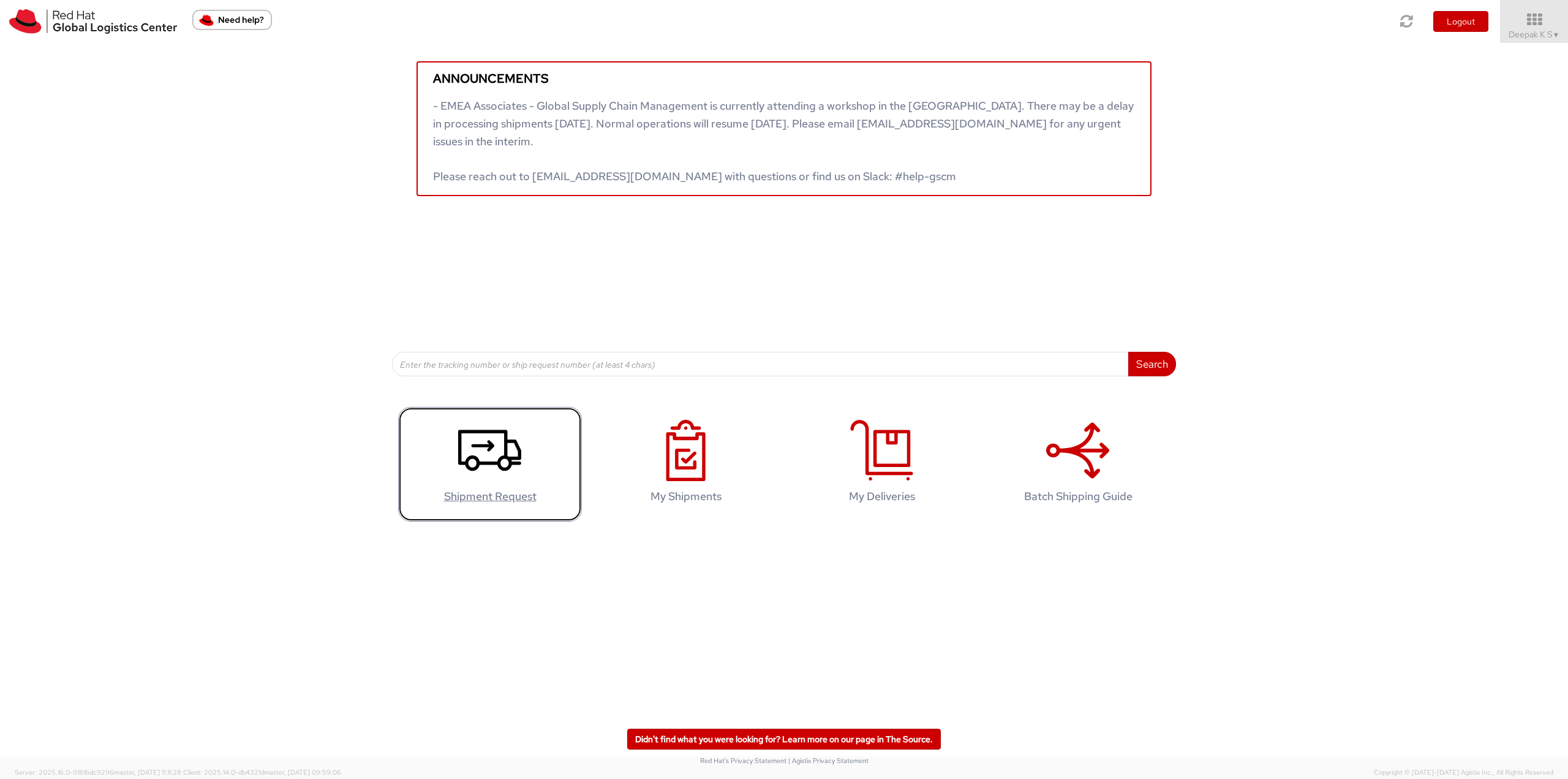
click at [479, 449] on icon at bounding box center [490, 450] width 63 height 61
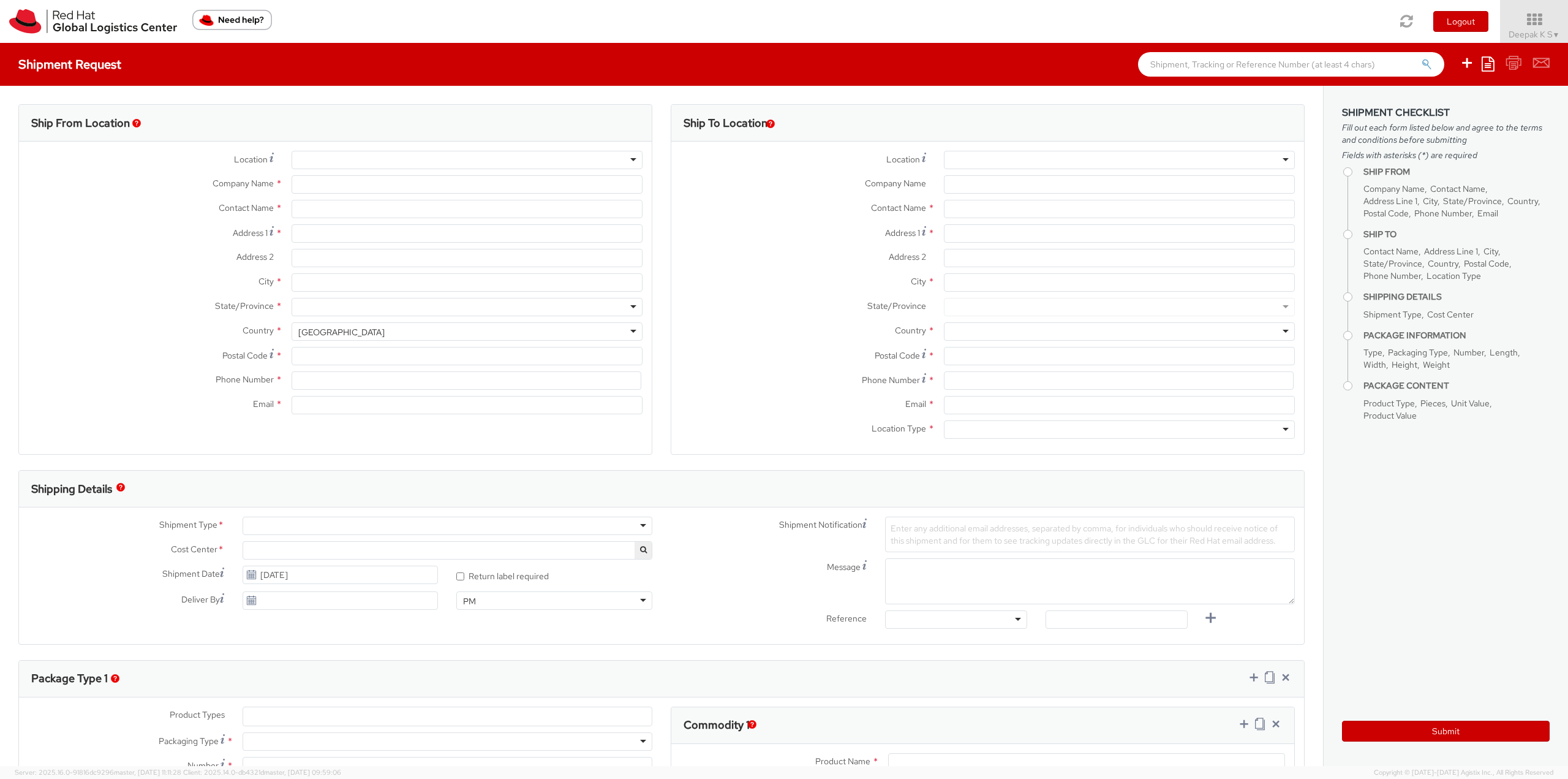
select select
select select "813"
type input "Red Hat India Private Limited"
type input "Deepak K S"
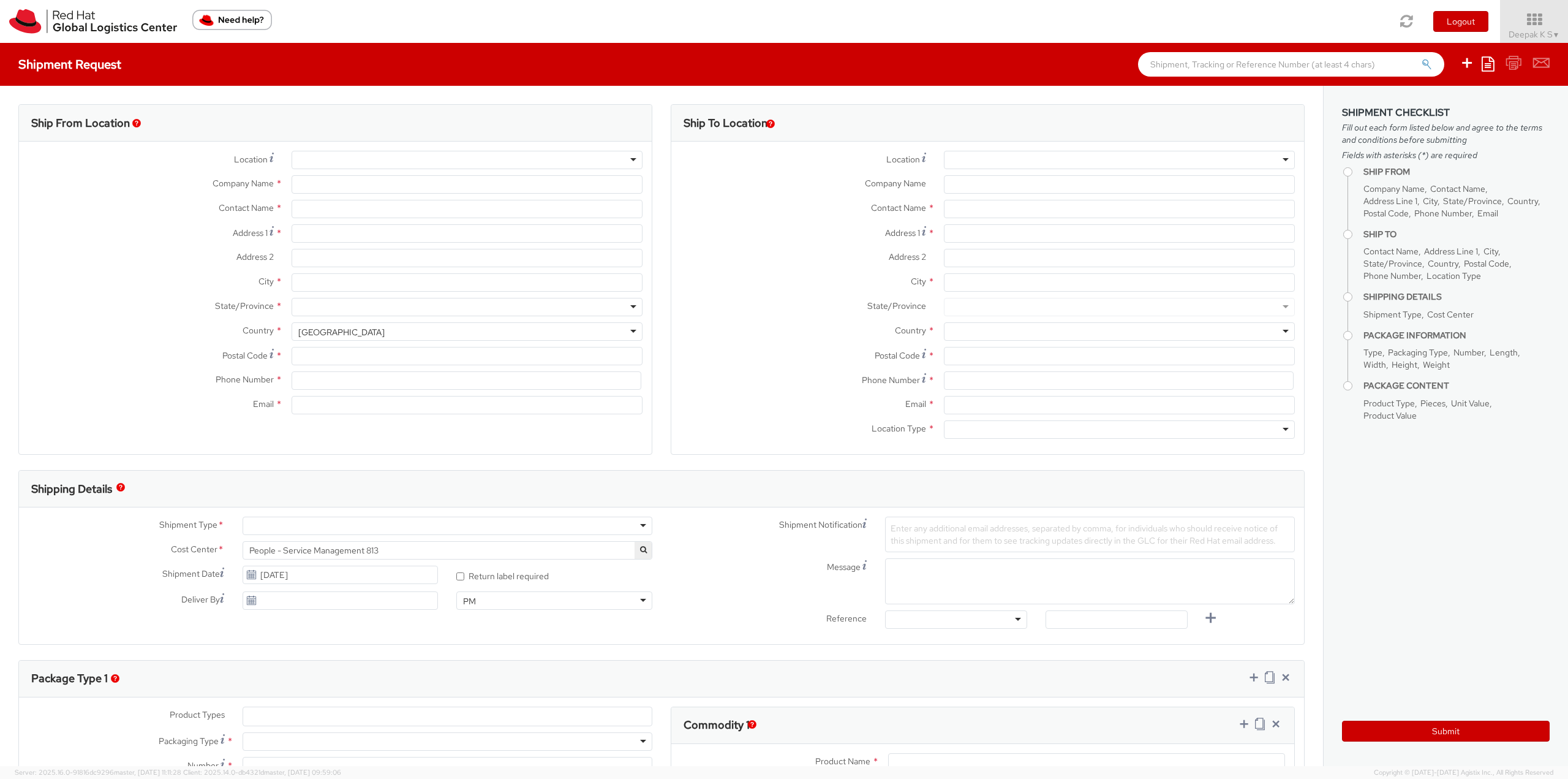
type input "Bagmane Constellation Business Park"
type input "FL 10, East Tower, Carina Building"
type input "BANGALORE"
type input "560037"
type input "918067935000"
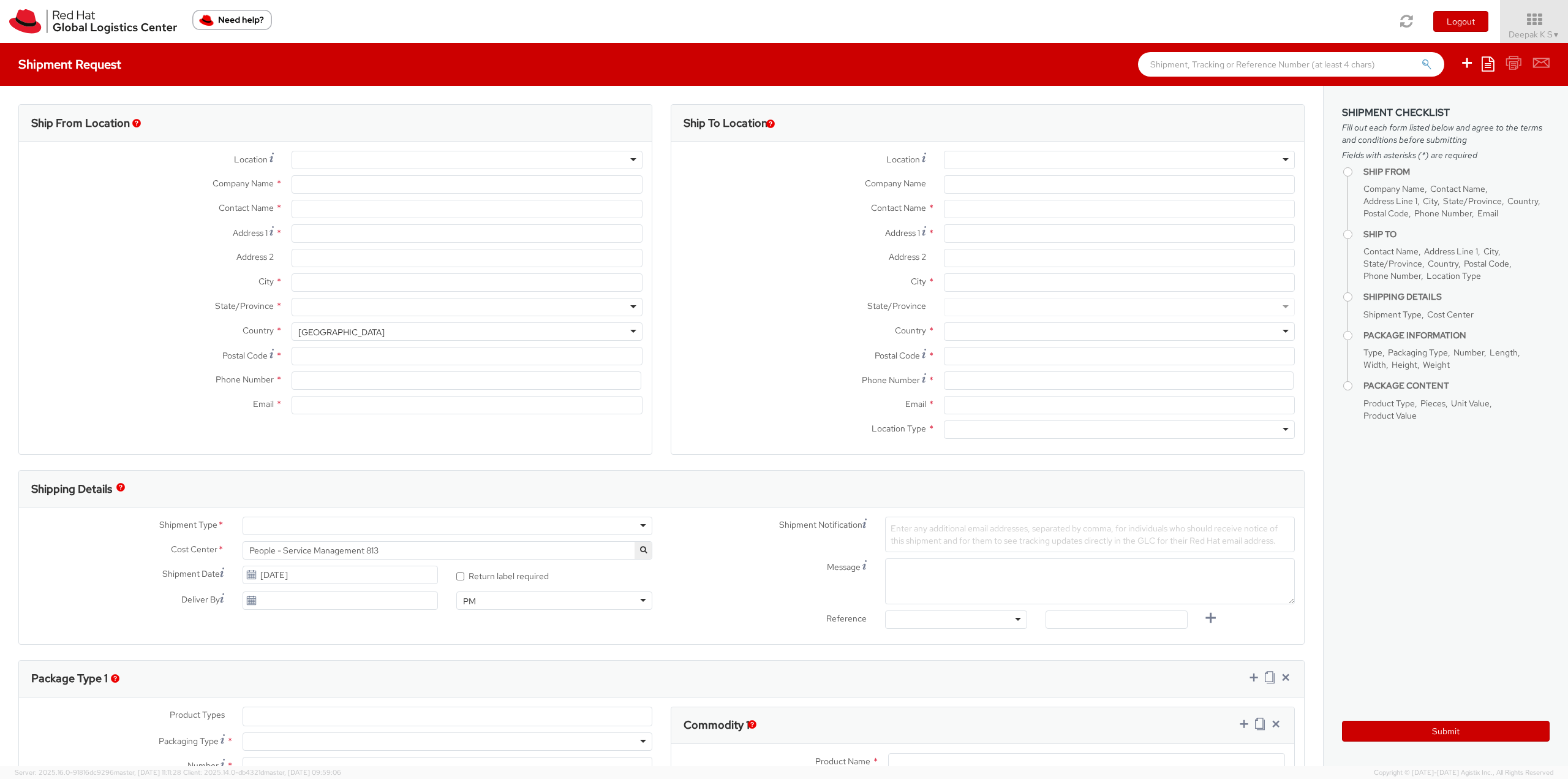
type input "dks@redhat.com"
select select "CM"
select select "KGS"
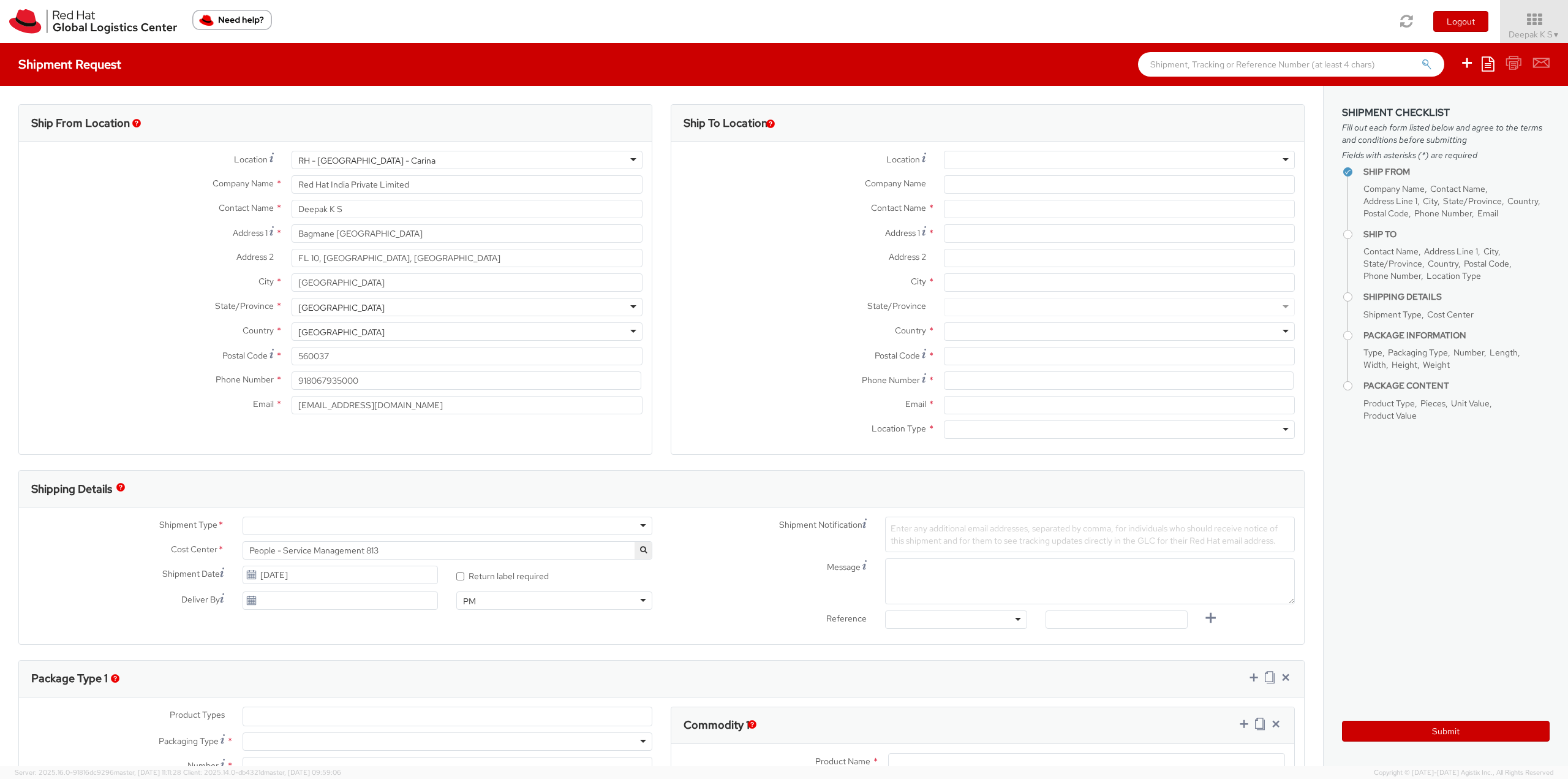
click at [1030, 158] on div at bounding box center [1119, 159] width 351 height 18
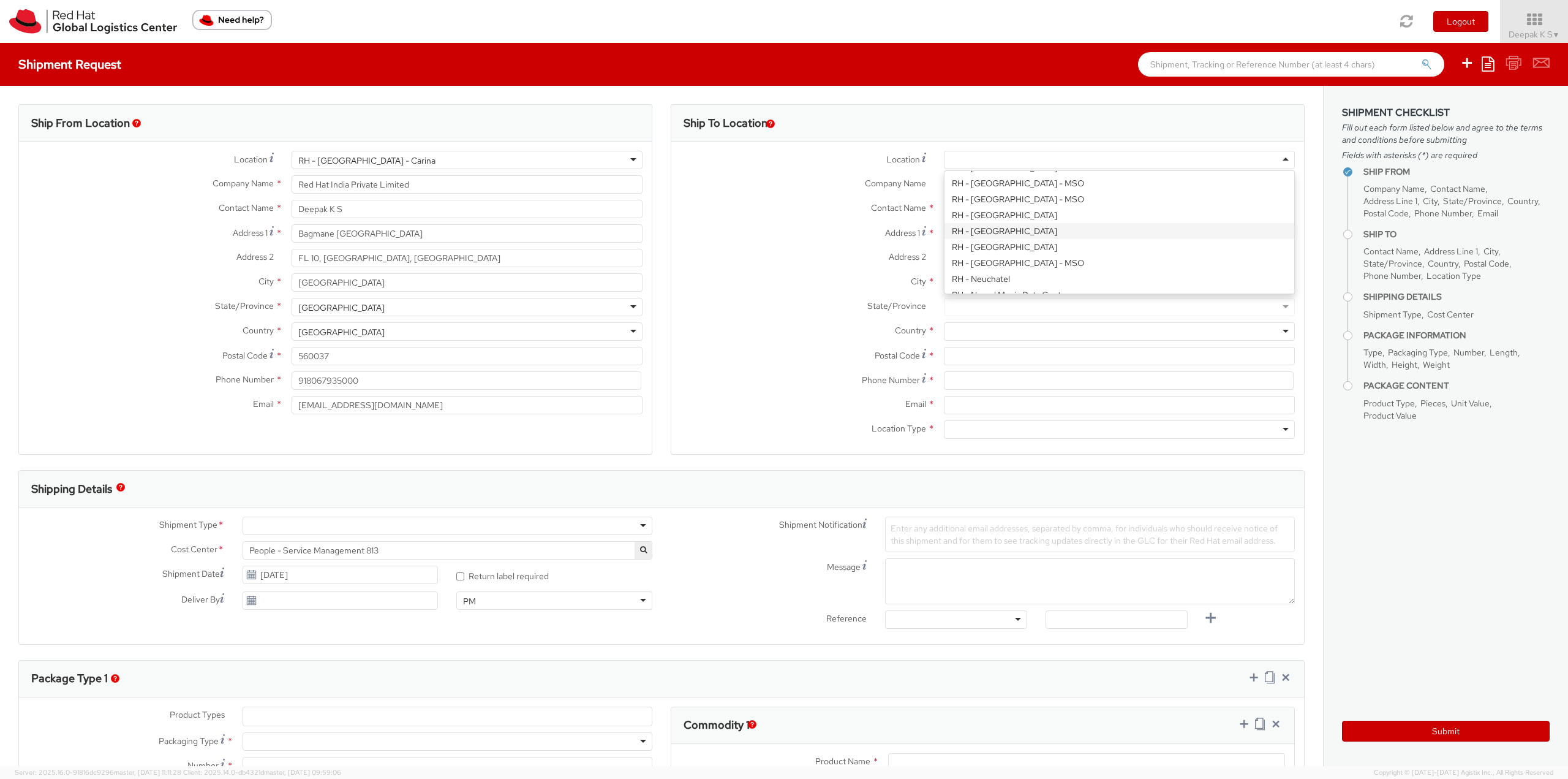
type input "Red Hat India Private Limited"
type input "A-201, Supreme Business Park"
type input "Hiranandani Gardens"
type input "MUMBAI"
type input "400076"
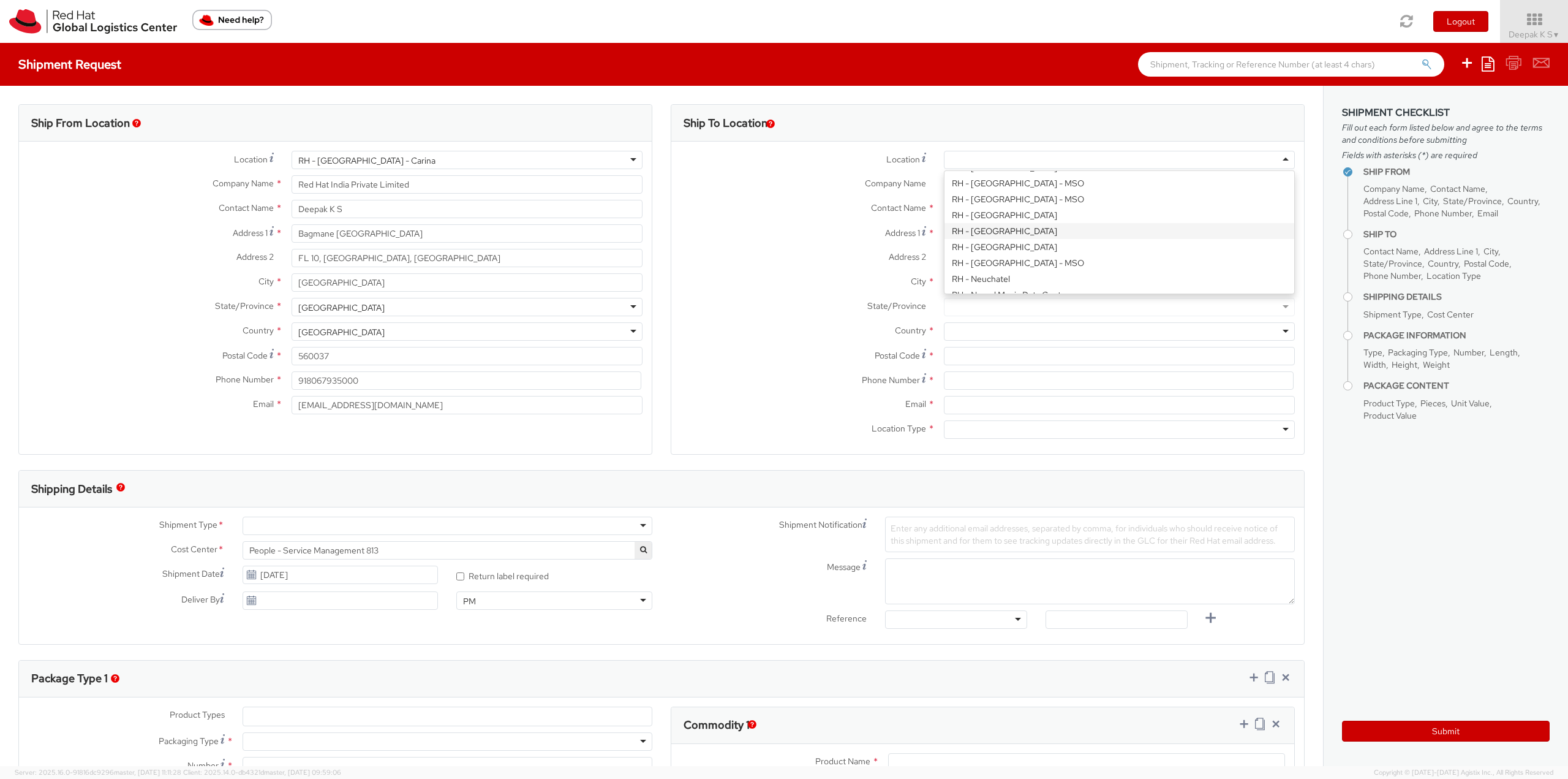
type input "912261147559"
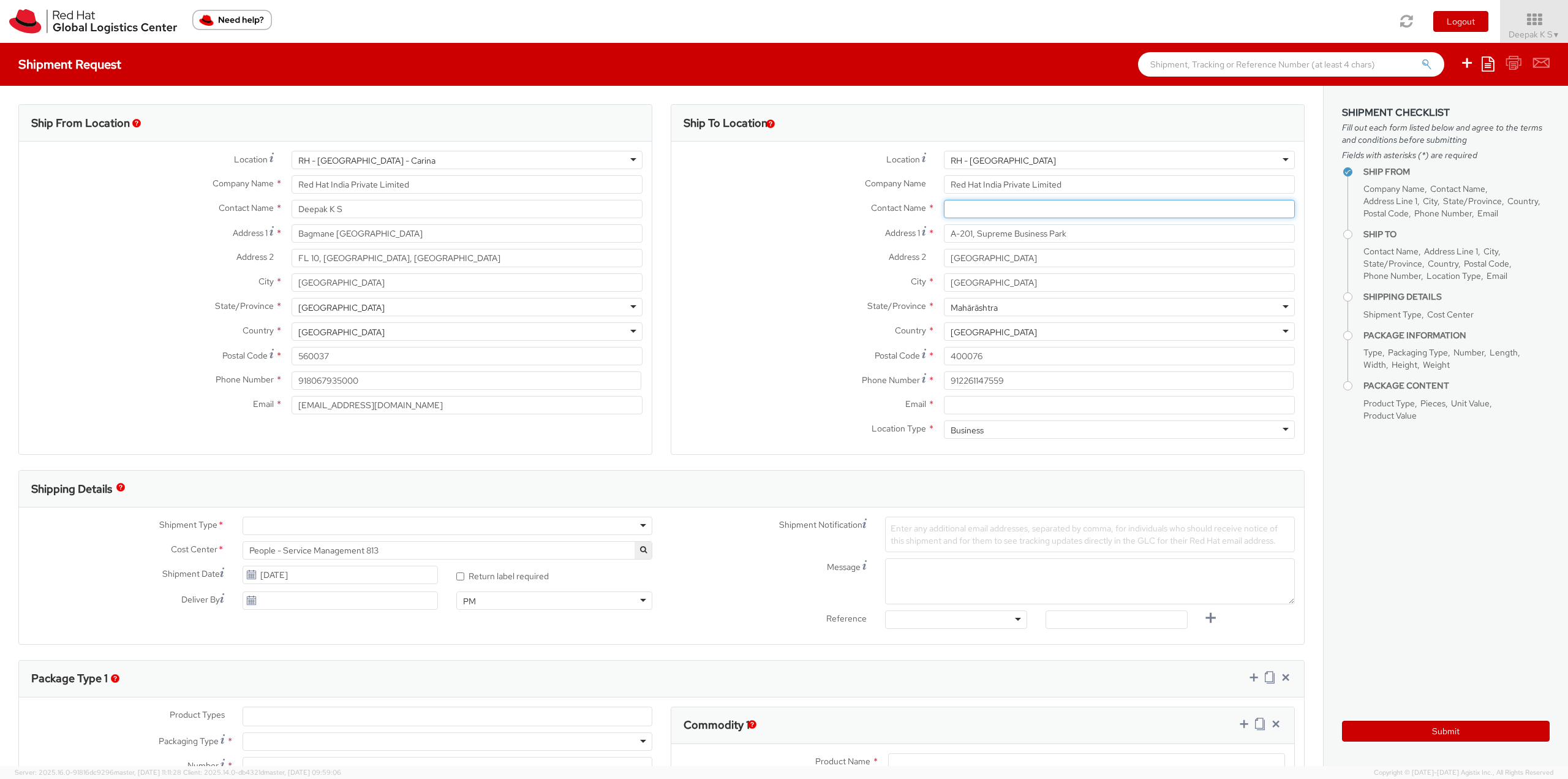
click at [1000, 205] on input "text" at bounding box center [1119, 208] width 351 height 18
type input "Deepika Bhatia"
click at [1014, 406] on input "Email *" at bounding box center [1119, 405] width 351 height 18
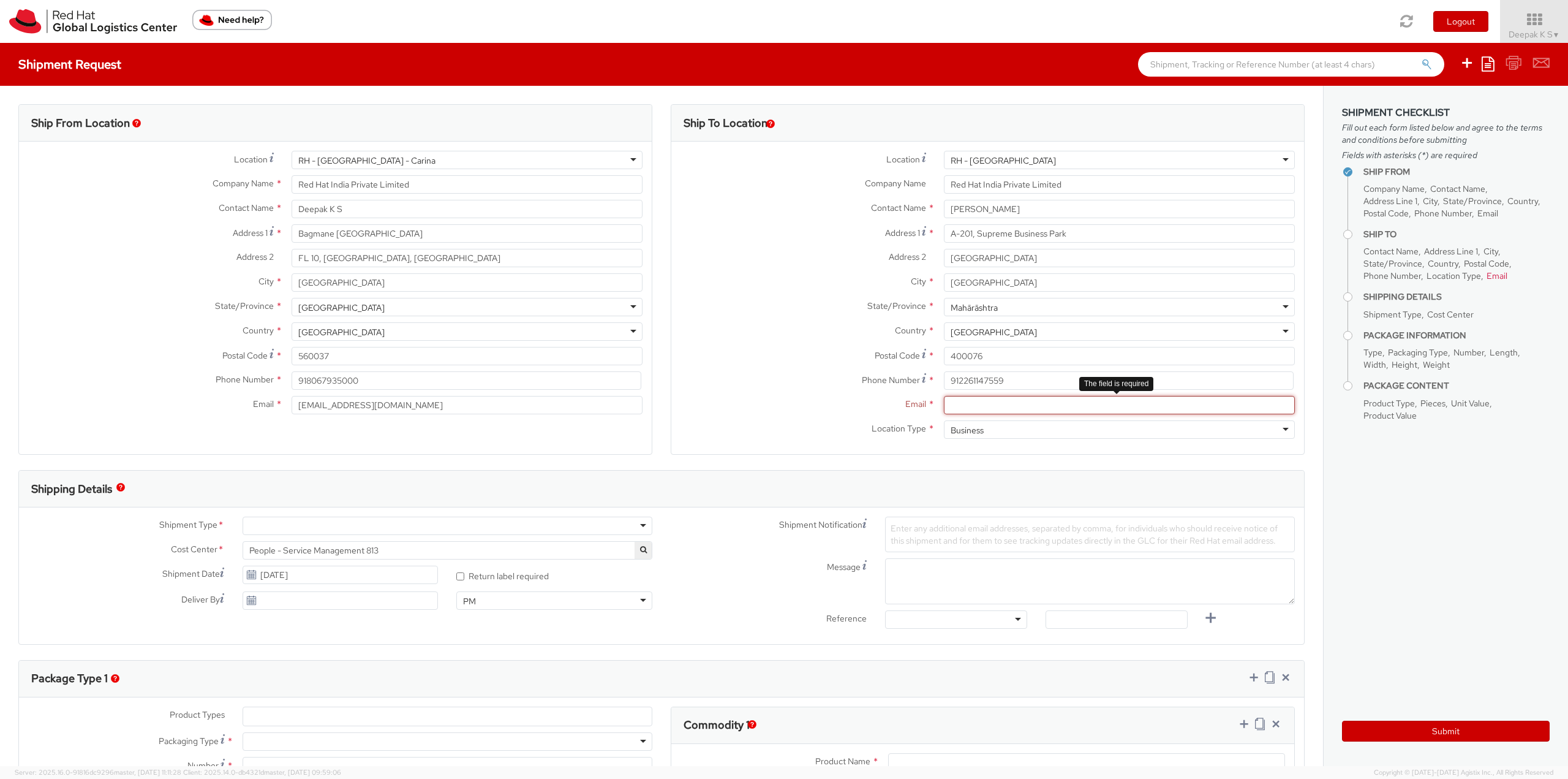
paste input "dbhatia@redhat.com"
type input "dbhatia@redhat.com"
click at [1044, 584] on textarea "Message" at bounding box center [1091, 581] width 410 height 46
type textarea "ID badge for Varun Raste"
click at [367, 527] on div at bounding box center [448, 525] width 410 height 18
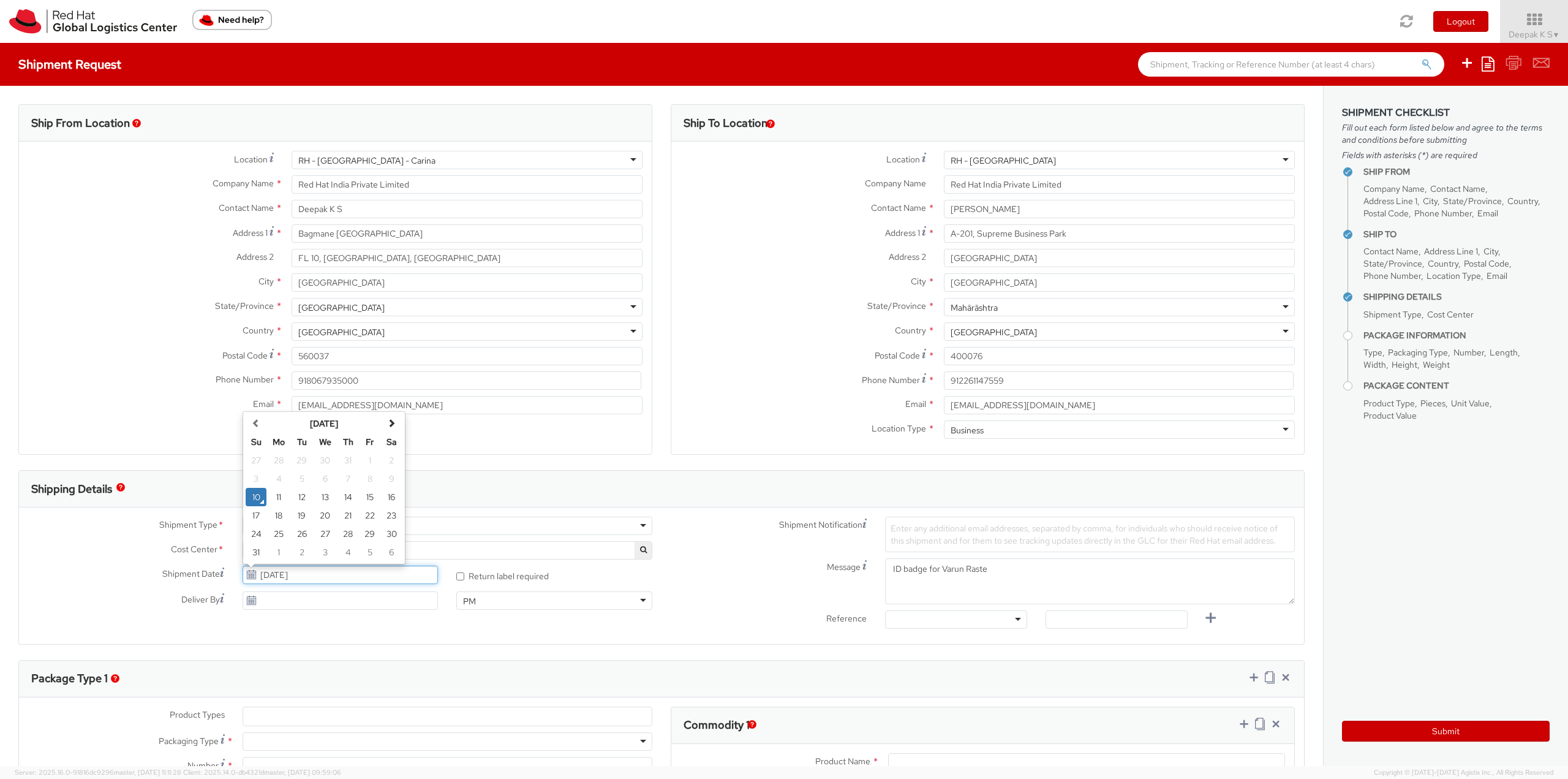
click at [321, 576] on input "08/10/2025" at bounding box center [340, 574] width 196 height 18
click at [277, 497] on td "11" at bounding box center [279, 496] width 25 height 18
type input "08/11/2025"
click at [370, 712] on ul at bounding box center [447, 716] width 408 height 18
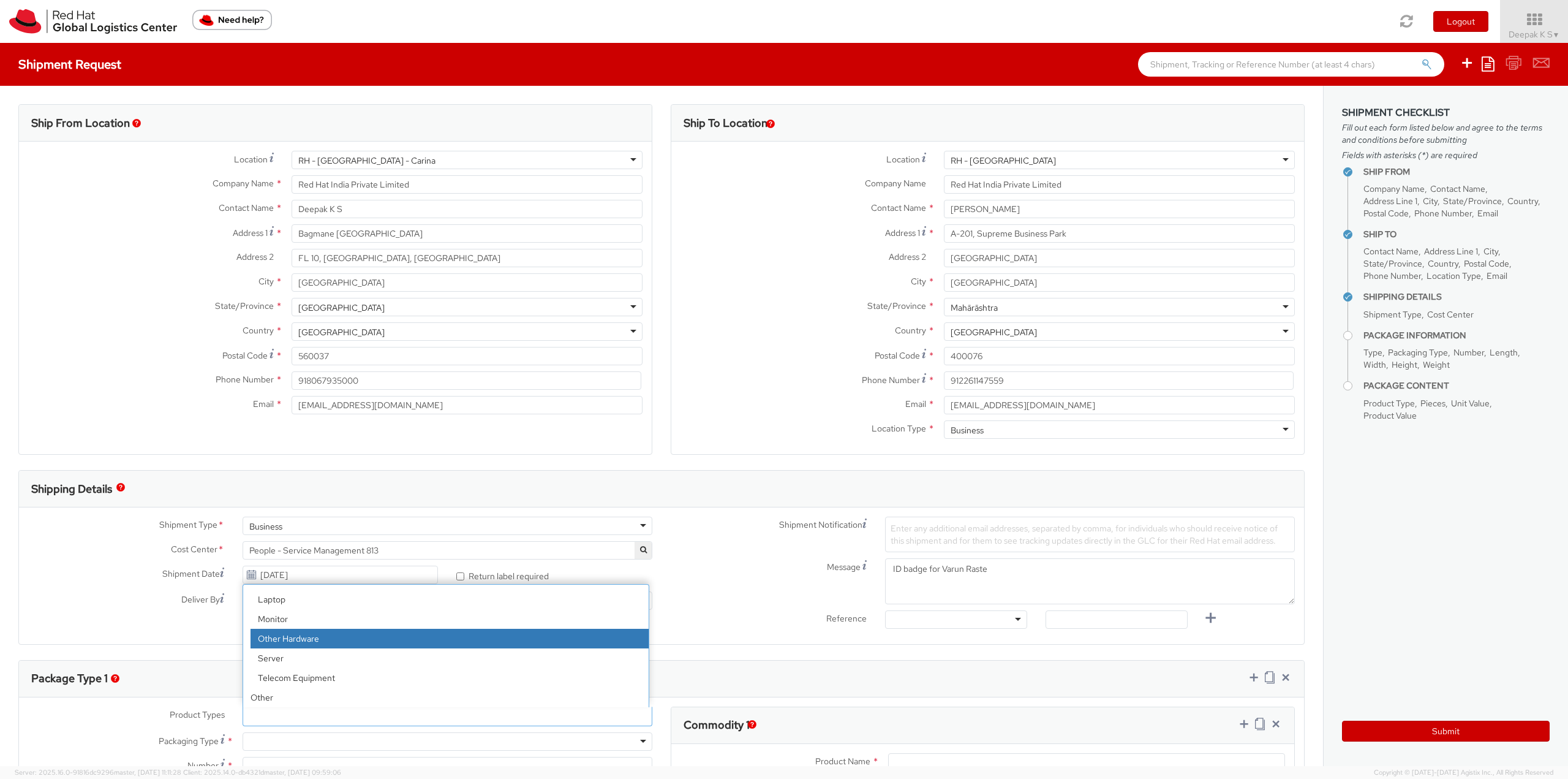
scroll to position [0, 0]
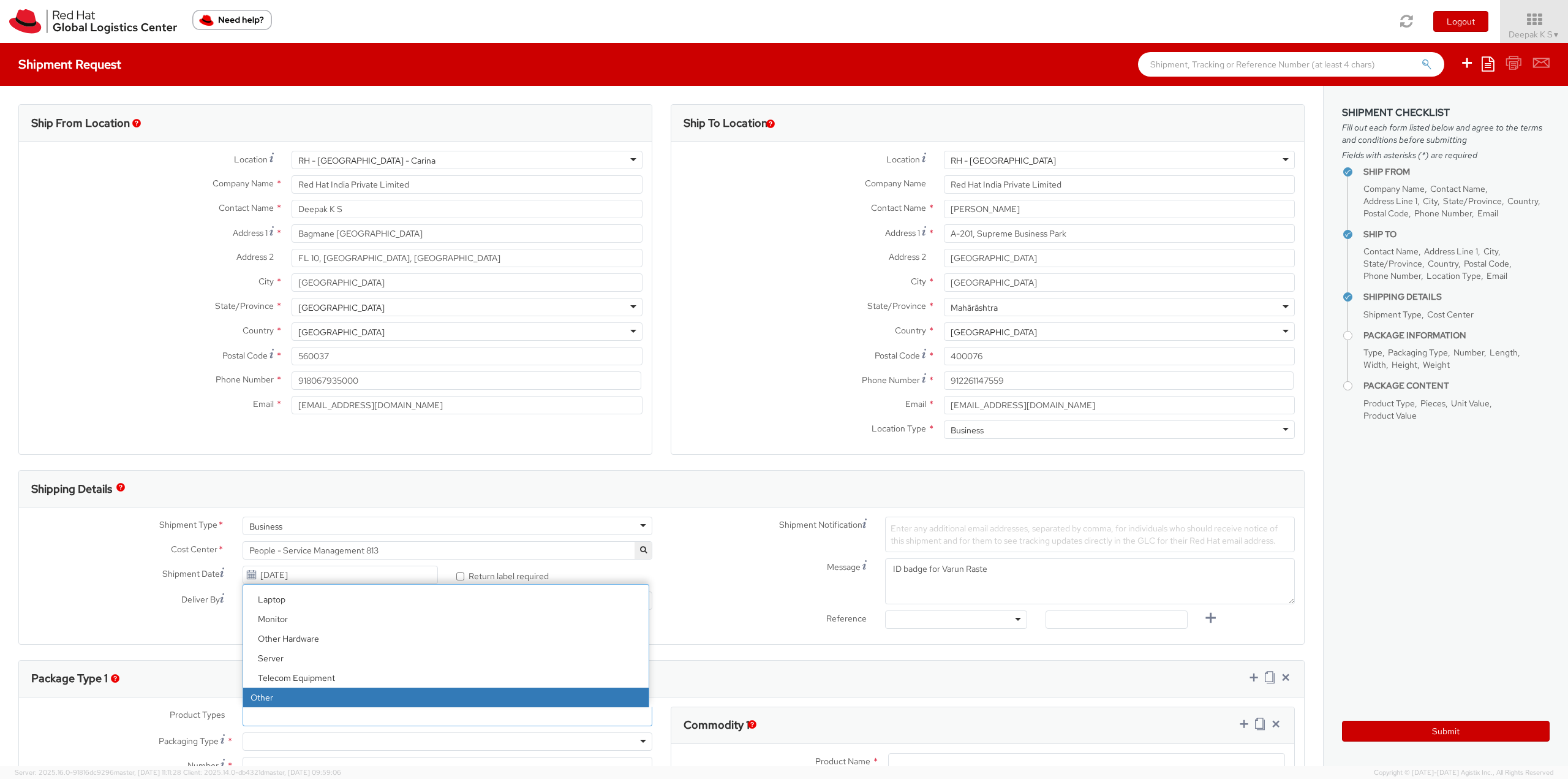
select select "OTHER"
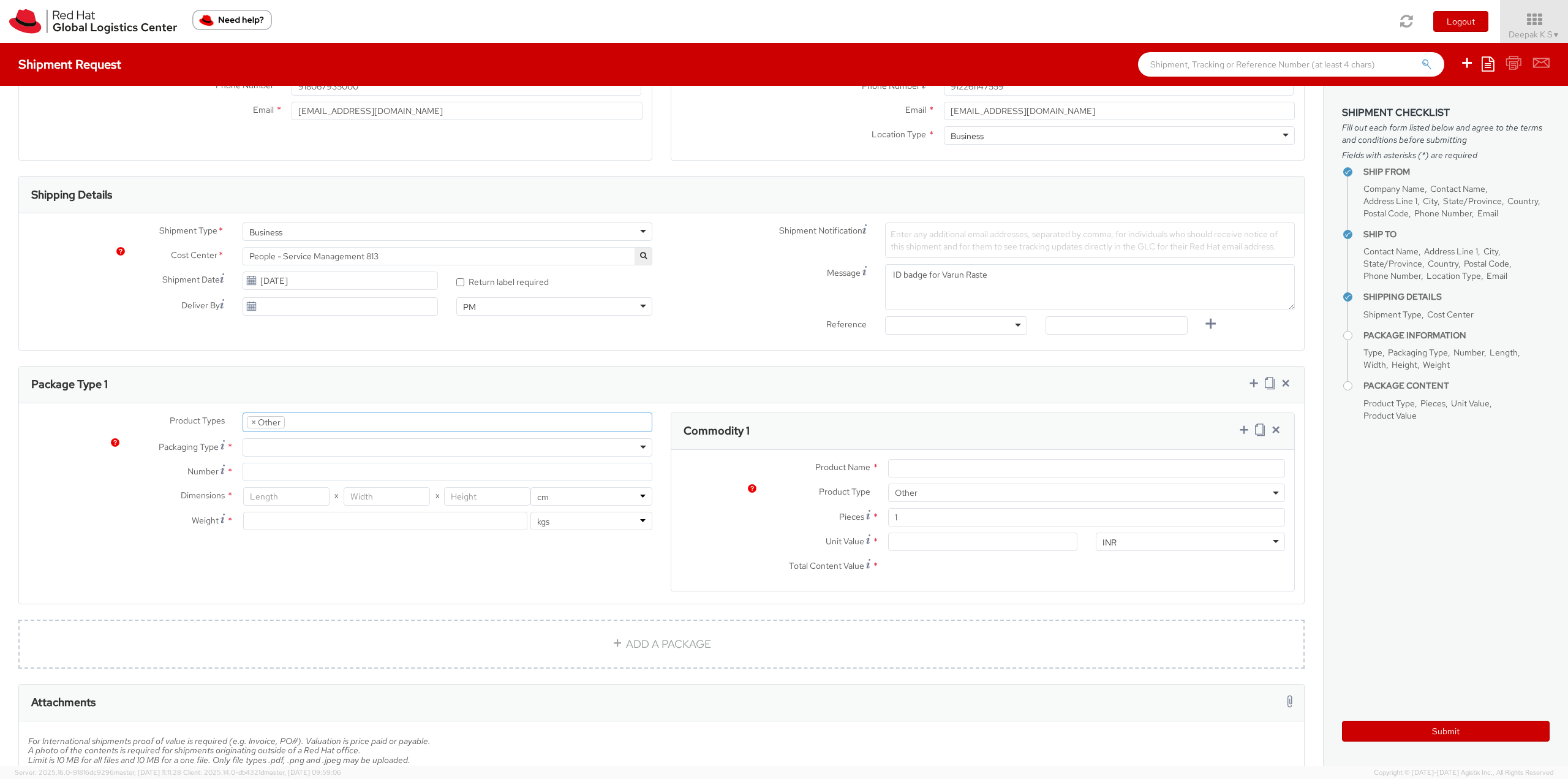
scroll to position [306, 0]
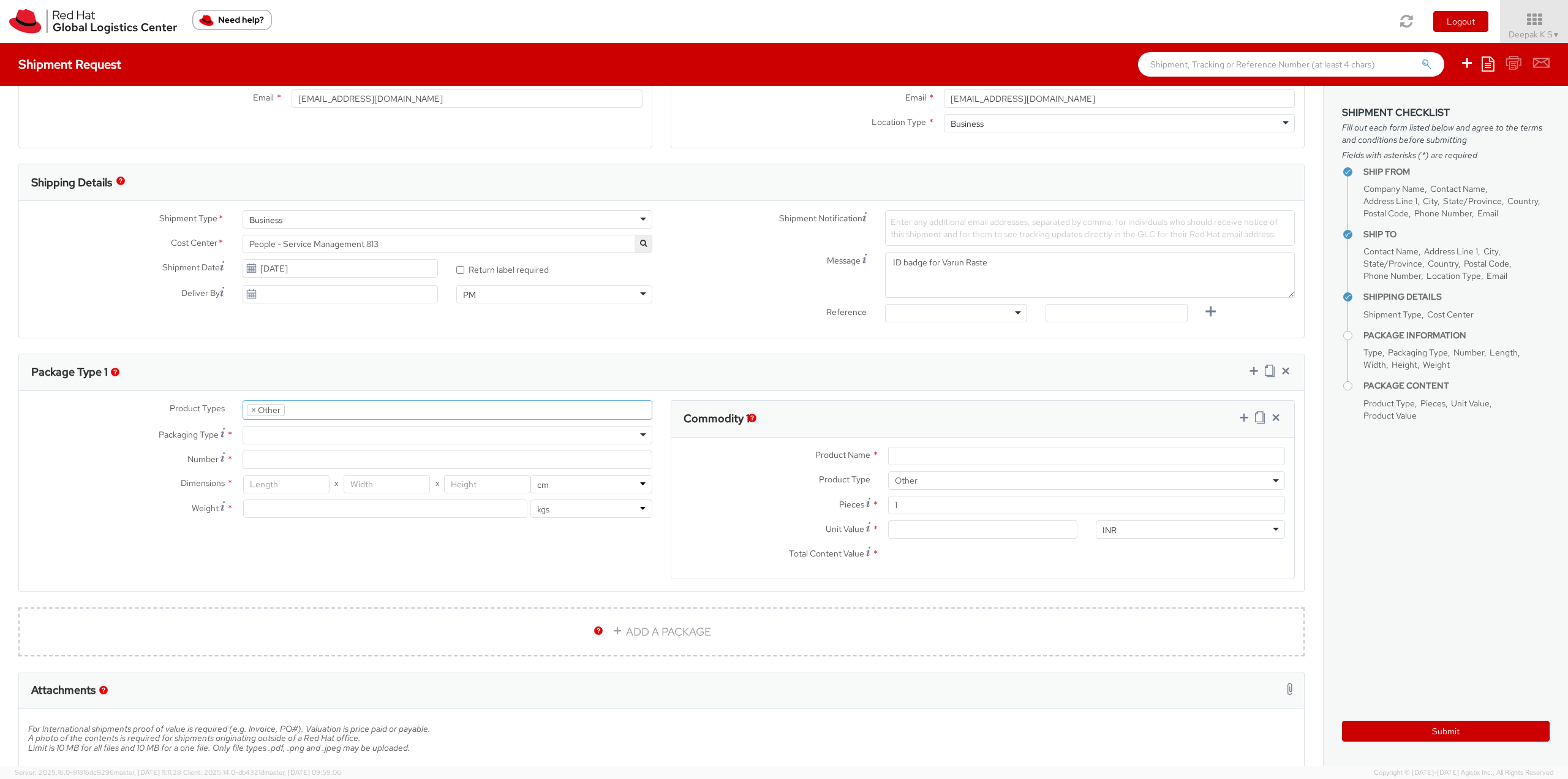
click at [282, 440] on div at bounding box center [448, 435] width 410 height 18
type input "1"
type input "24.13"
type input "31.75"
type input "0.64"
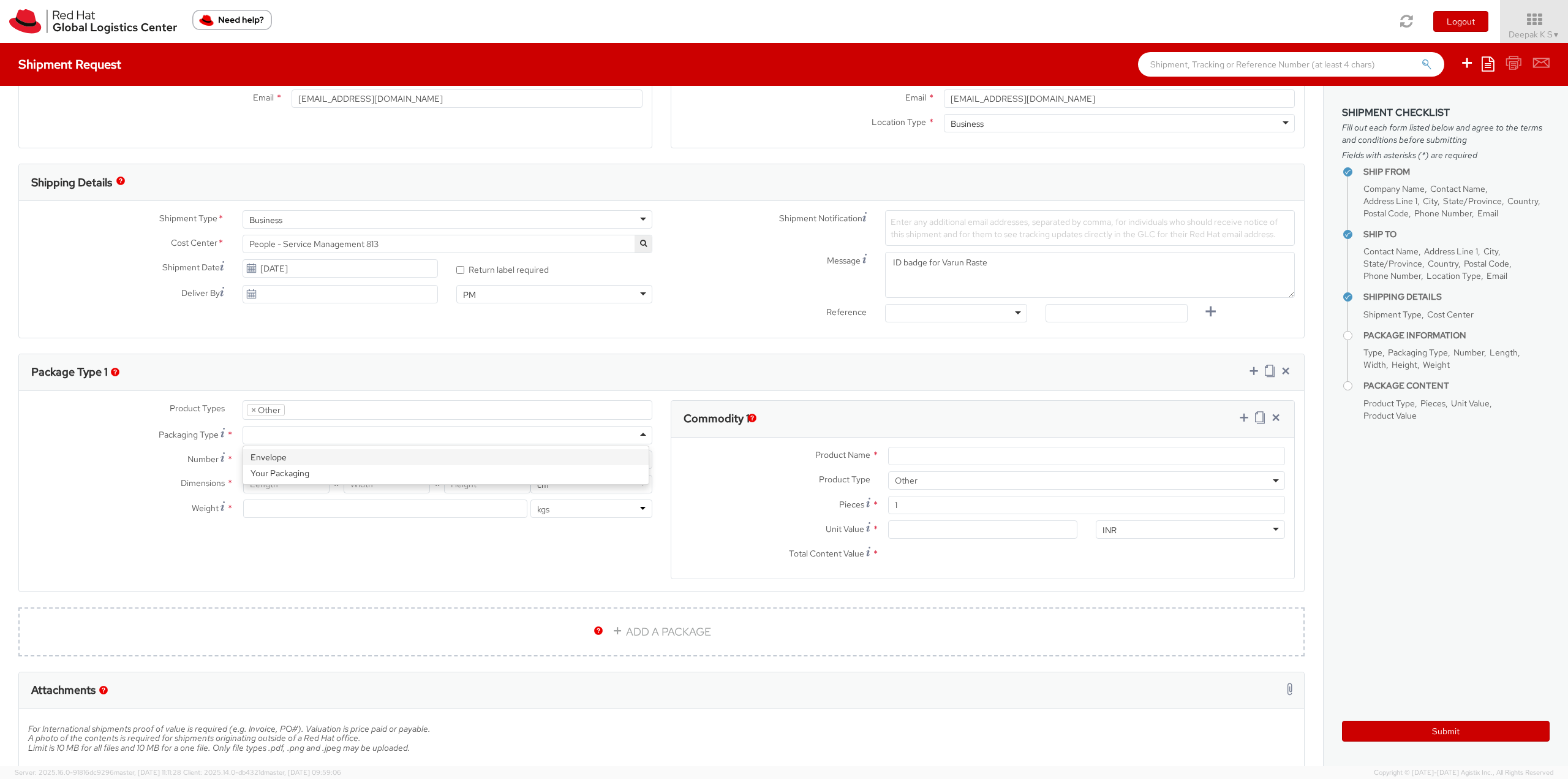
type input "0.5"
click at [1025, 460] on input "Product Name *" at bounding box center [1087, 456] width 397 height 18
paste input "Red Hat Employee Security ID Badge - Produced Internally - personalized (Sample…"
type input "Red Hat Employee Security ID Badge - Produced Internally - personalized (Sample…"
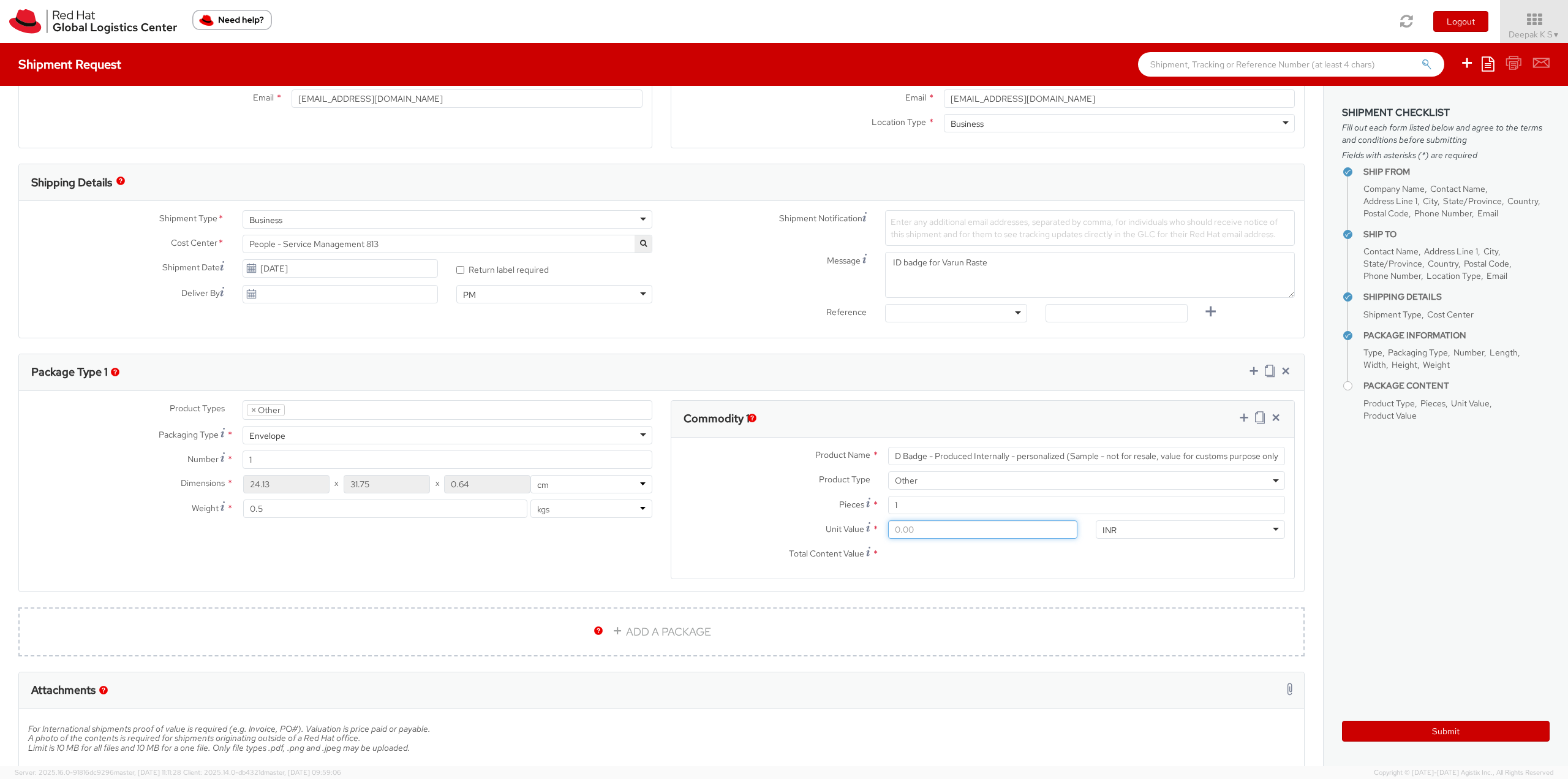
click at [966, 530] on input "Unit Value *" at bounding box center [983, 528] width 189 height 18
type input "3.00"
type input "31.00"
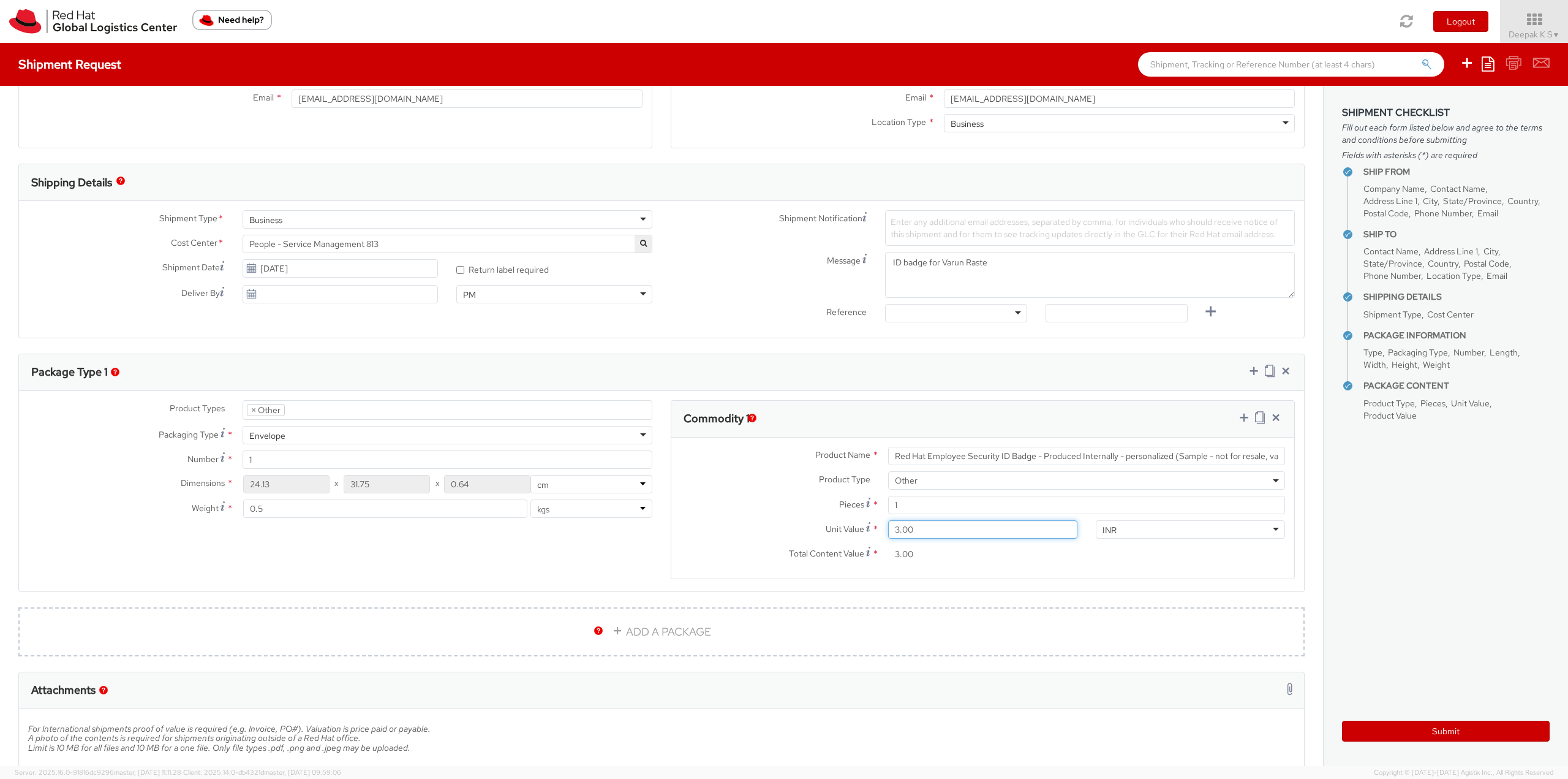
type input "31.00"
type input "315.00"
click at [1255, 414] on icon at bounding box center [1260, 417] width 9 height 12
select select "OTHER"
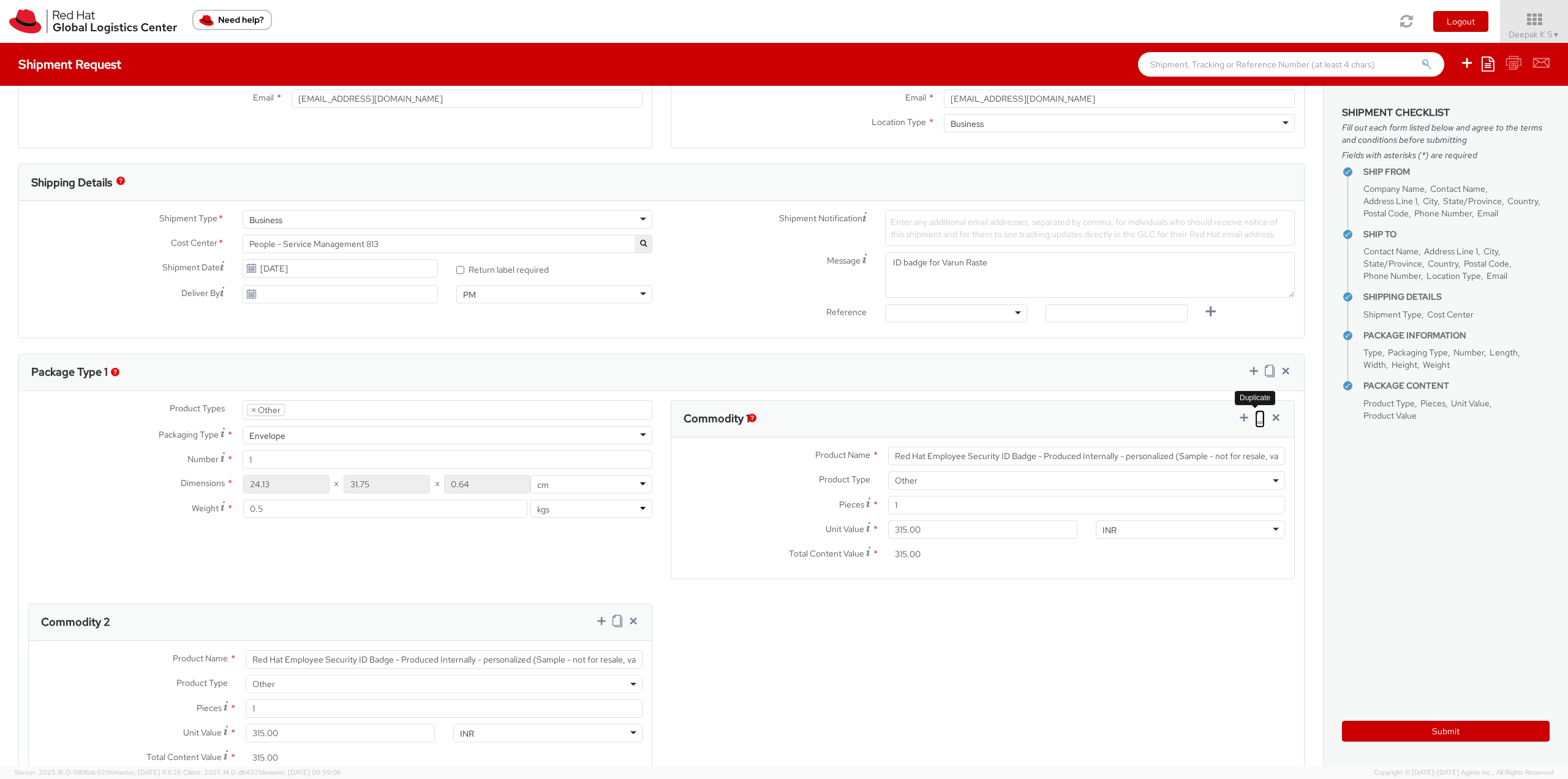
click at [1255, 414] on icon at bounding box center [1260, 417] width 9 height 12
select select "OTHER"
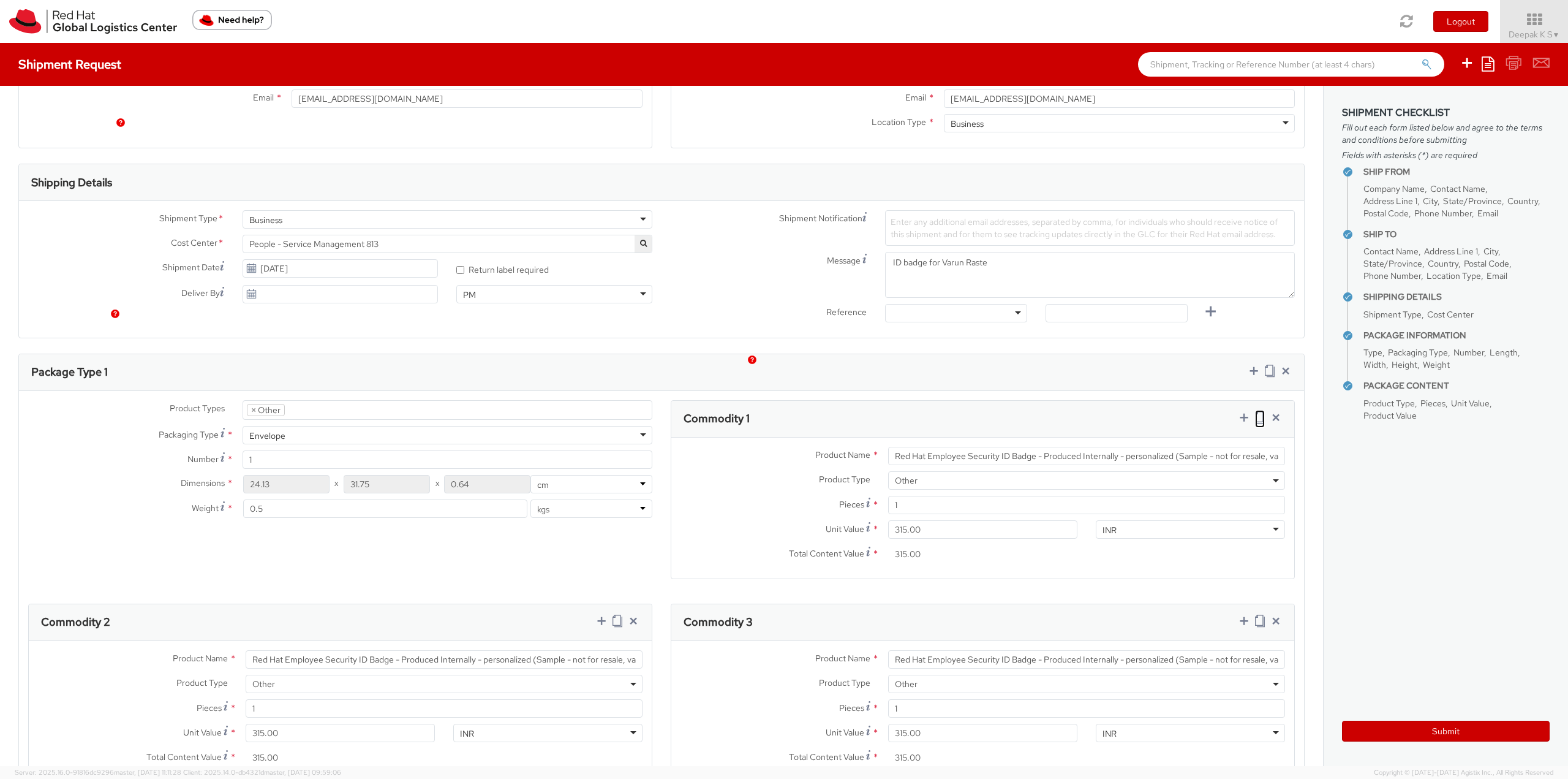
scroll to position [491, 0]
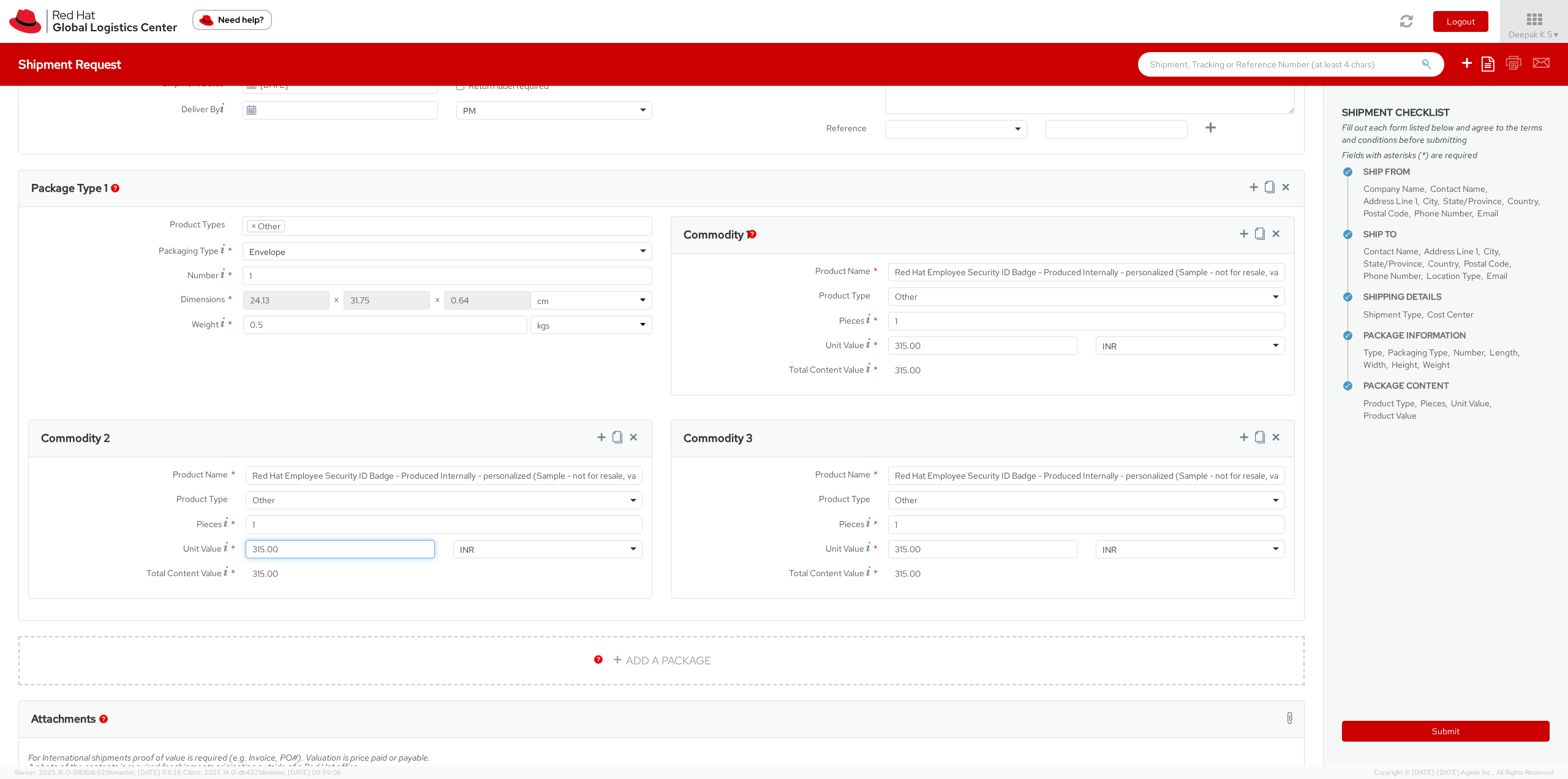
click at [311, 545] on input "315.00" at bounding box center [340, 548] width 189 height 18
type input "31.00"
type input "3.00"
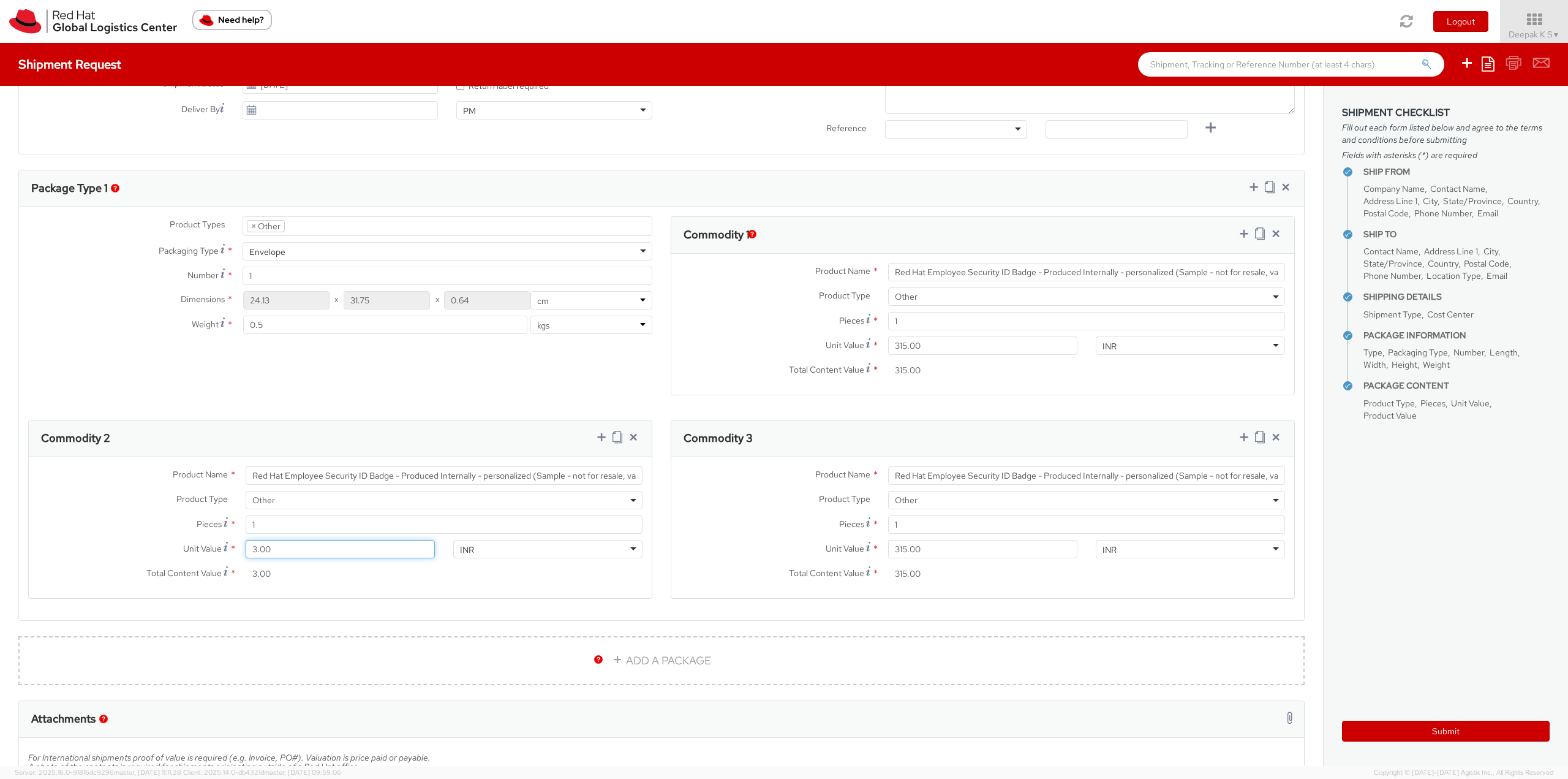
type input "0.00"
type input "1.00"
type input "16.00"
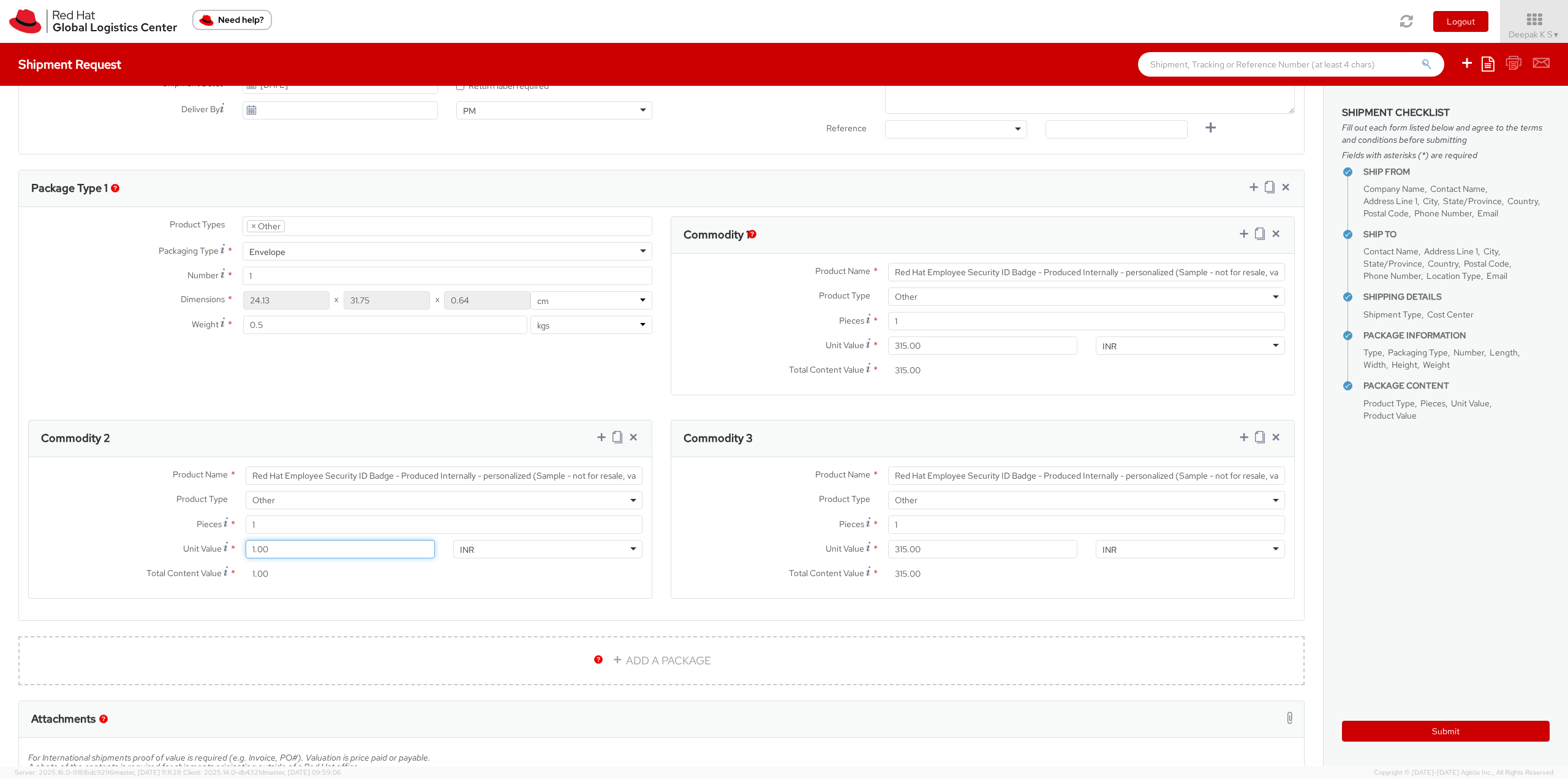
type input "16.00"
click at [979, 552] on input "315.00" at bounding box center [983, 548] width 189 height 18
type input "31.00"
type input "3.00"
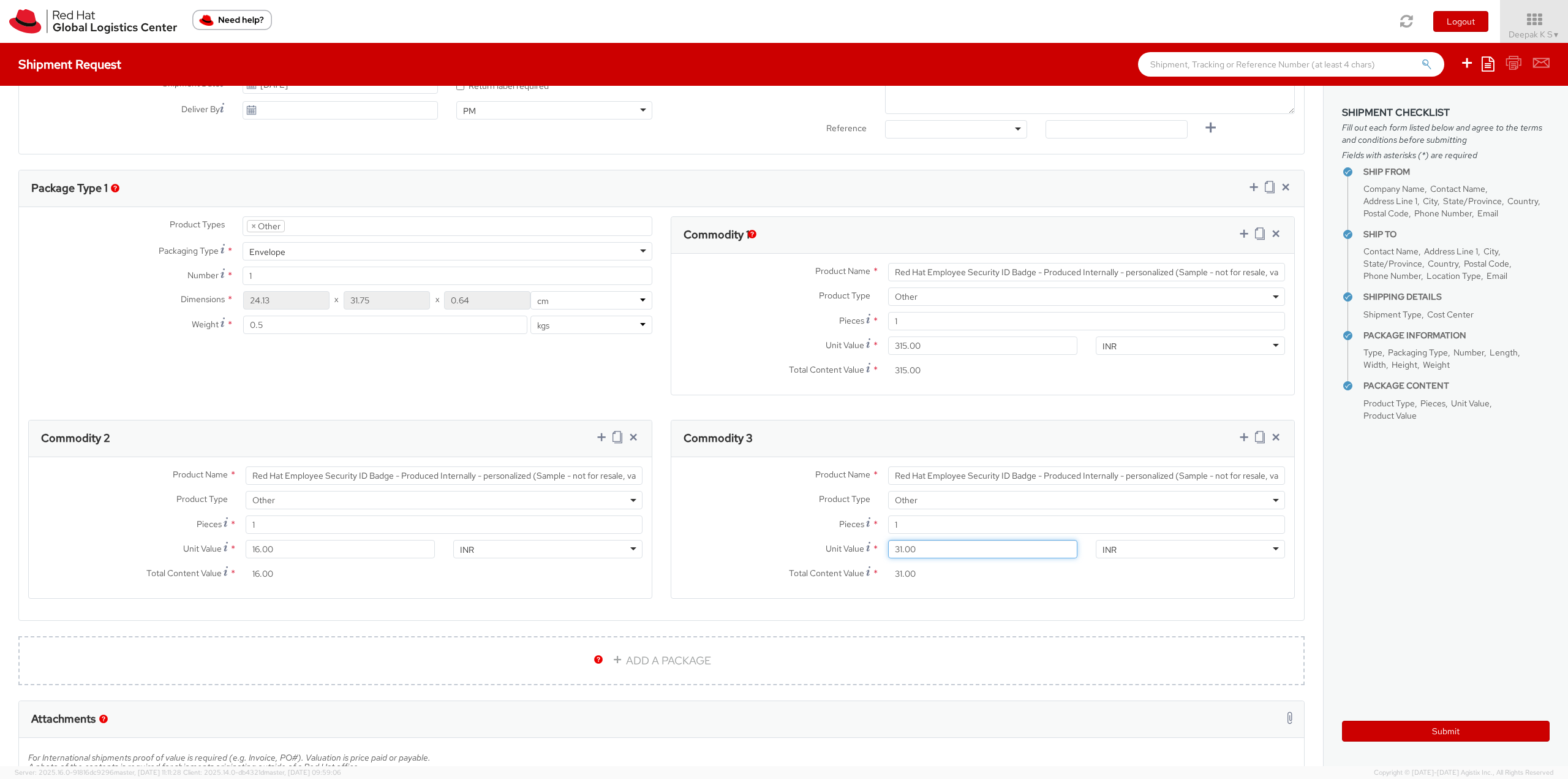
type input "3.00"
type input "0.00"
type input "4.00"
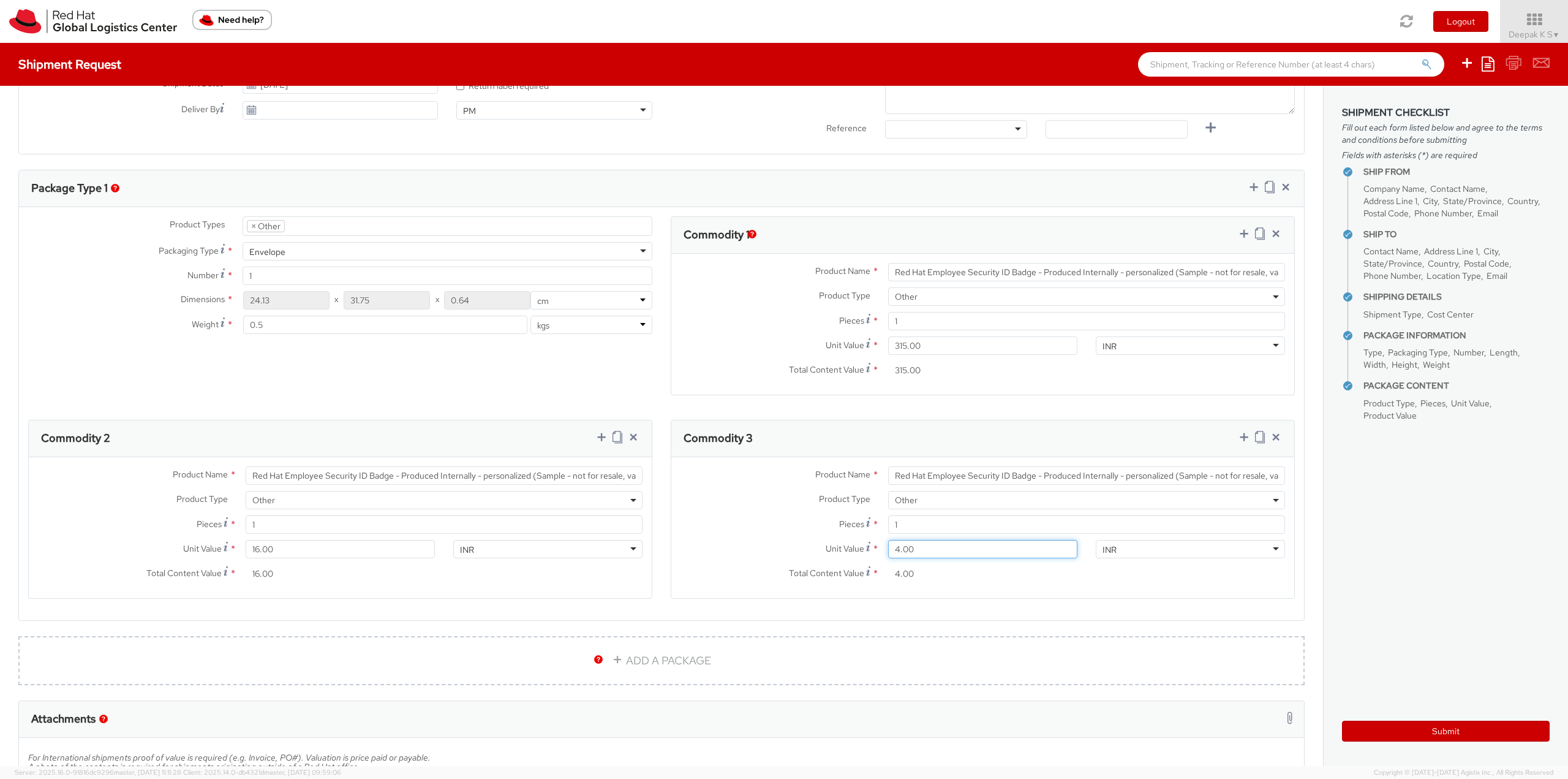
type input "40.00"
drag, startPoint x: 249, startPoint y: 476, endPoint x: 782, endPoint y: 481, distance: 533.0
click at [782, 216] on div "Commodity 1 Product Name * Red Hat Employee Security ID Badge - Produced Intern…" at bounding box center [662, 216] width 1285 height 0
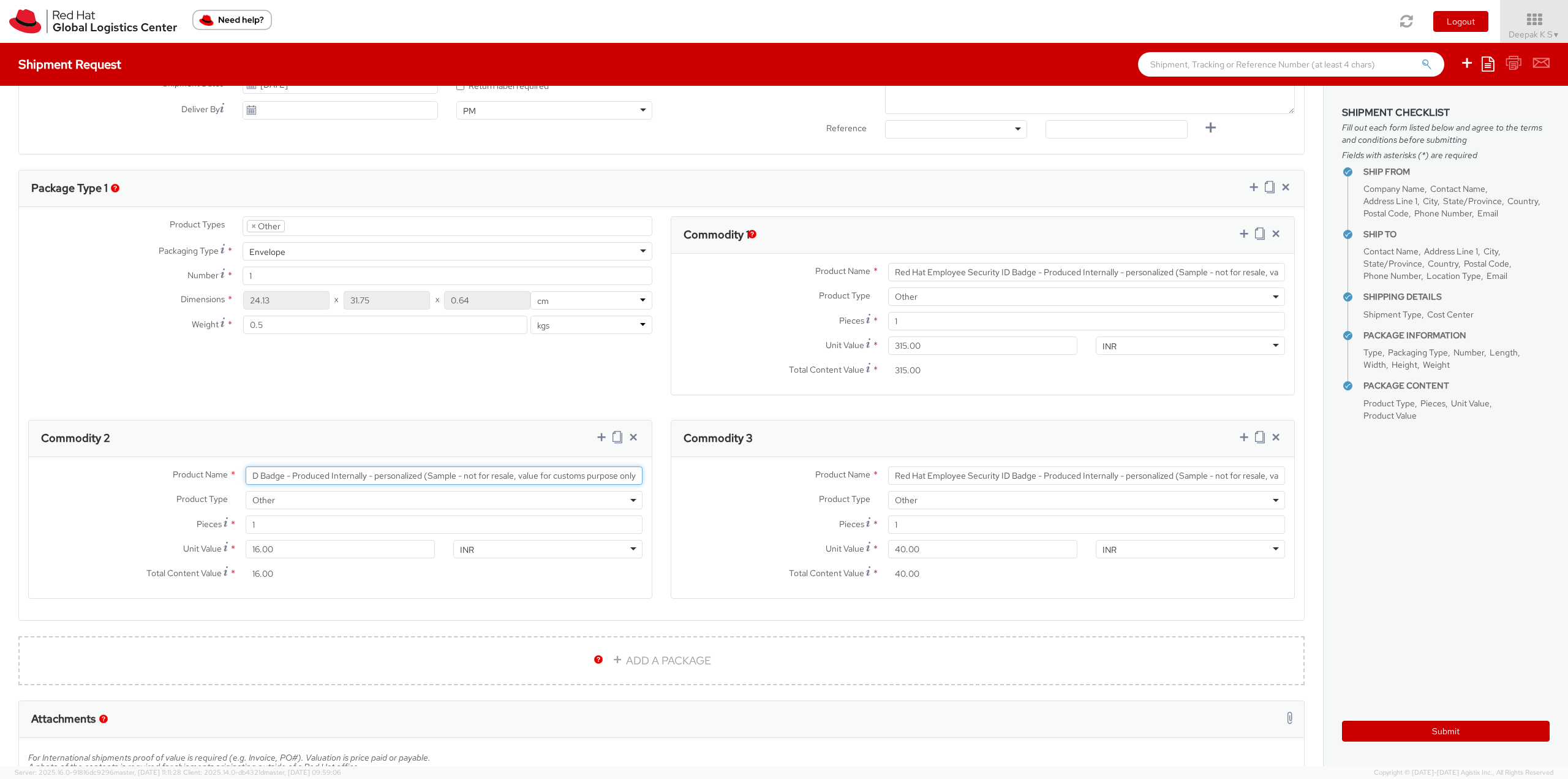
paste input "Badge Holder - - Plastic wallet/sleeve (Sample - not for resale, value for cust…"
type input "Badge Holder - - Plastic wallet/sleeve (Sample - not for resale, value for cust…"
drag, startPoint x: 887, startPoint y: 476, endPoint x: 1397, endPoint y: 509, distance: 511.1
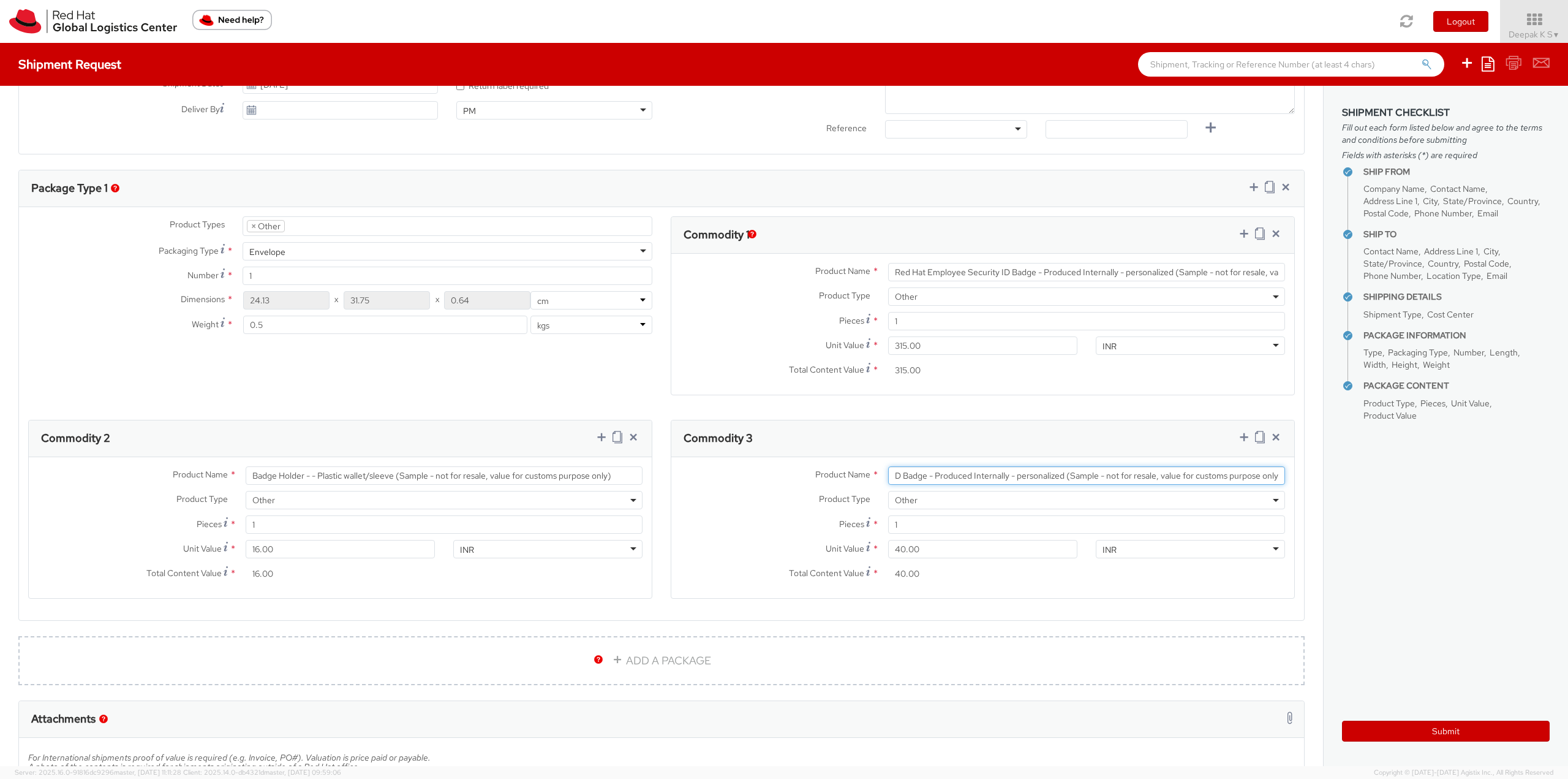
click at [1397, 509] on div "Ship From Location Location * RH - Bangalore - Carina RH - Bangalore - Carina R…" at bounding box center [784, 426] width 1568 height 681
paste input "Badge Reel- Clip w/ reel (Sample - not for resale, value for customs purpose on…"
type input "Badge Reel- Clip w/ reel (Sample - not for resale, value for customs purpose on…"
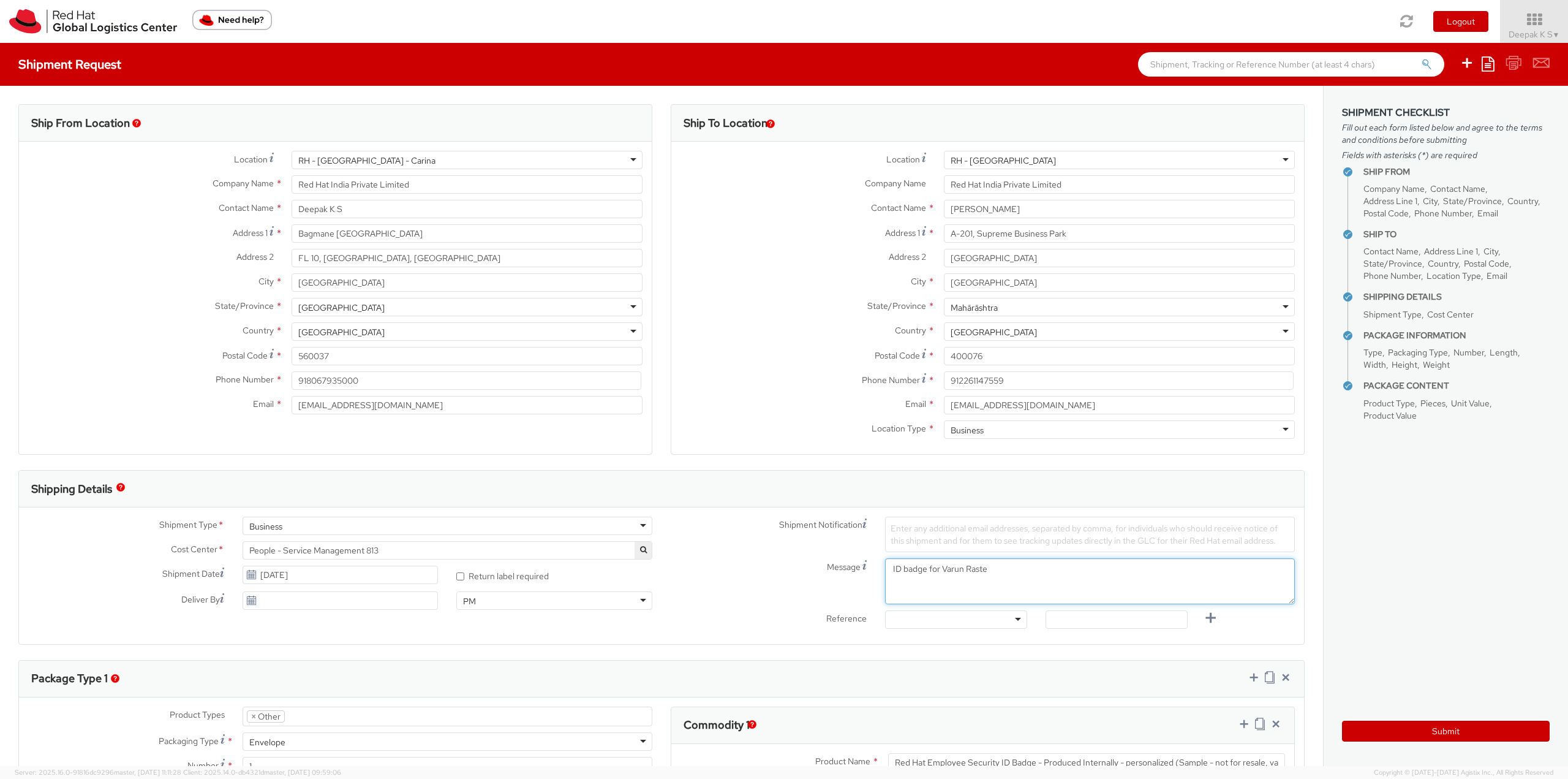
click at [1056, 574] on textarea "ID badge for Varun Raste" at bounding box center [1091, 581] width 410 height 46
click at [1425, 729] on button "Submit" at bounding box center [1446, 731] width 208 height 21
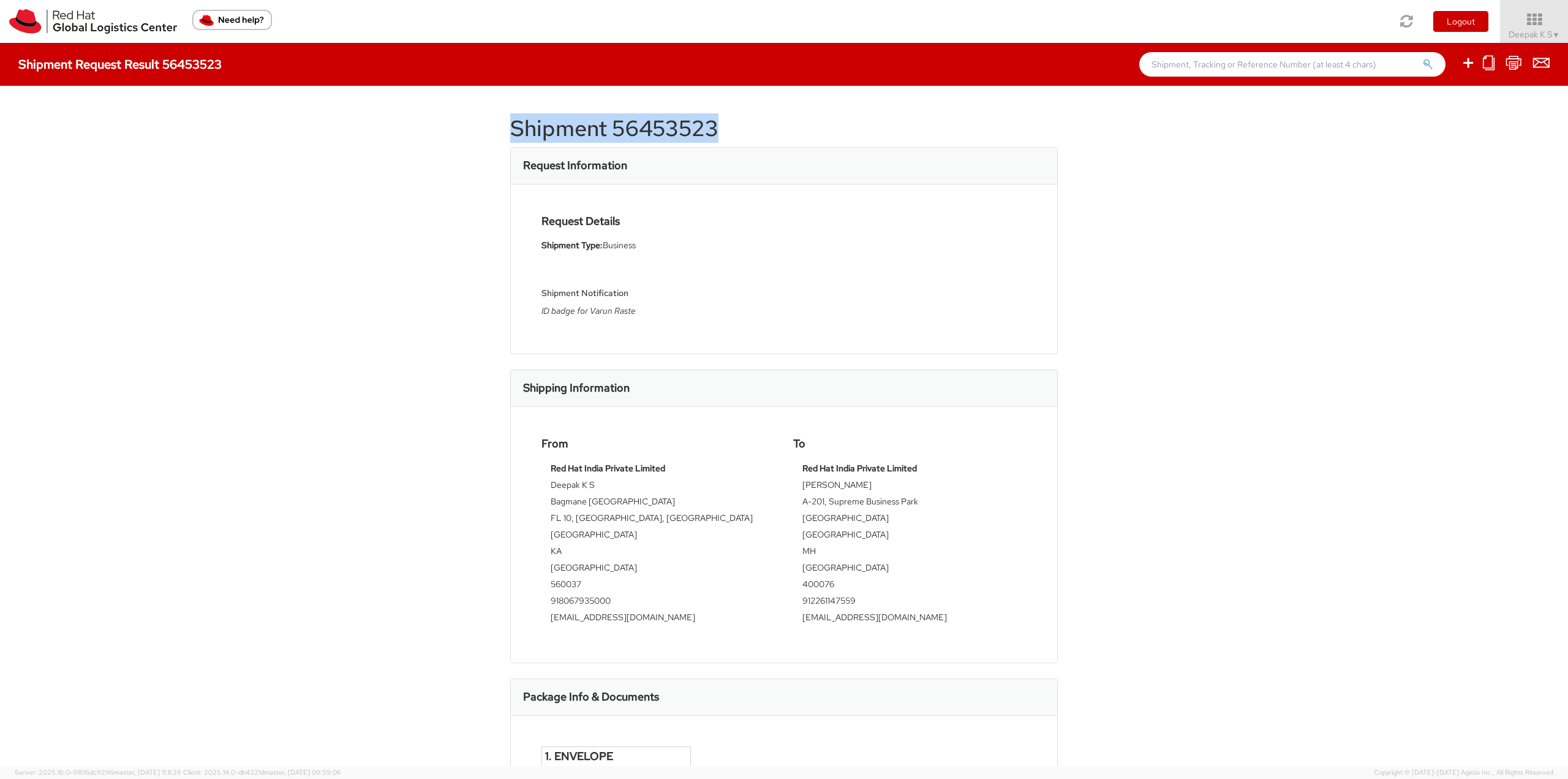
drag, startPoint x: 741, startPoint y: 128, endPoint x: 459, endPoint y: 124, distance: 282.0
click at [459, 124] on div "Shipment 56453523 Request Information Request Details Shipment Type: Business S…" at bounding box center [784, 426] width 1568 height 681
copy h1 "Shipment 56453523"
click at [1464, 22] on button "Logout" at bounding box center [1461, 22] width 55 height 21
